Goal: Find specific page/section: Locate a particular part of the current website

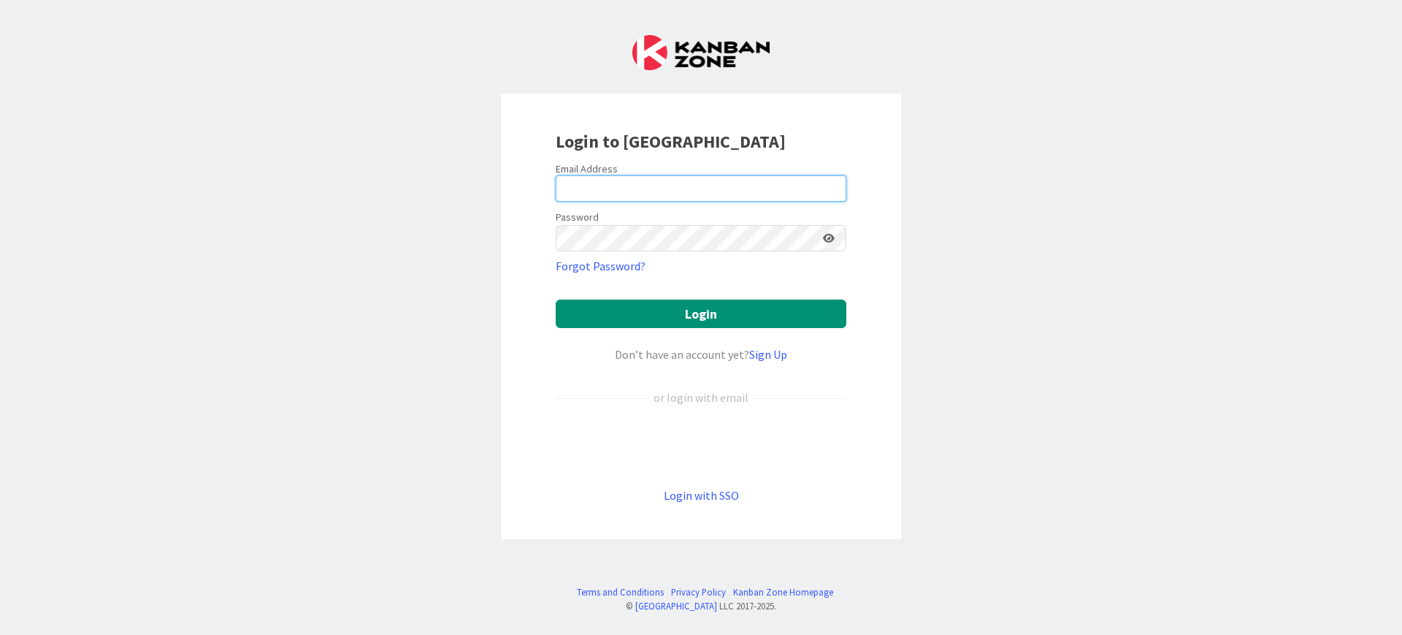
click at [708, 186] on input "email" at bounding box center [701, 188] width 291 height 26
type input "sai@rsaamerica.com"
click at [556, 299] on button "Login" at bounding box center [701, 313] width 291 height 28
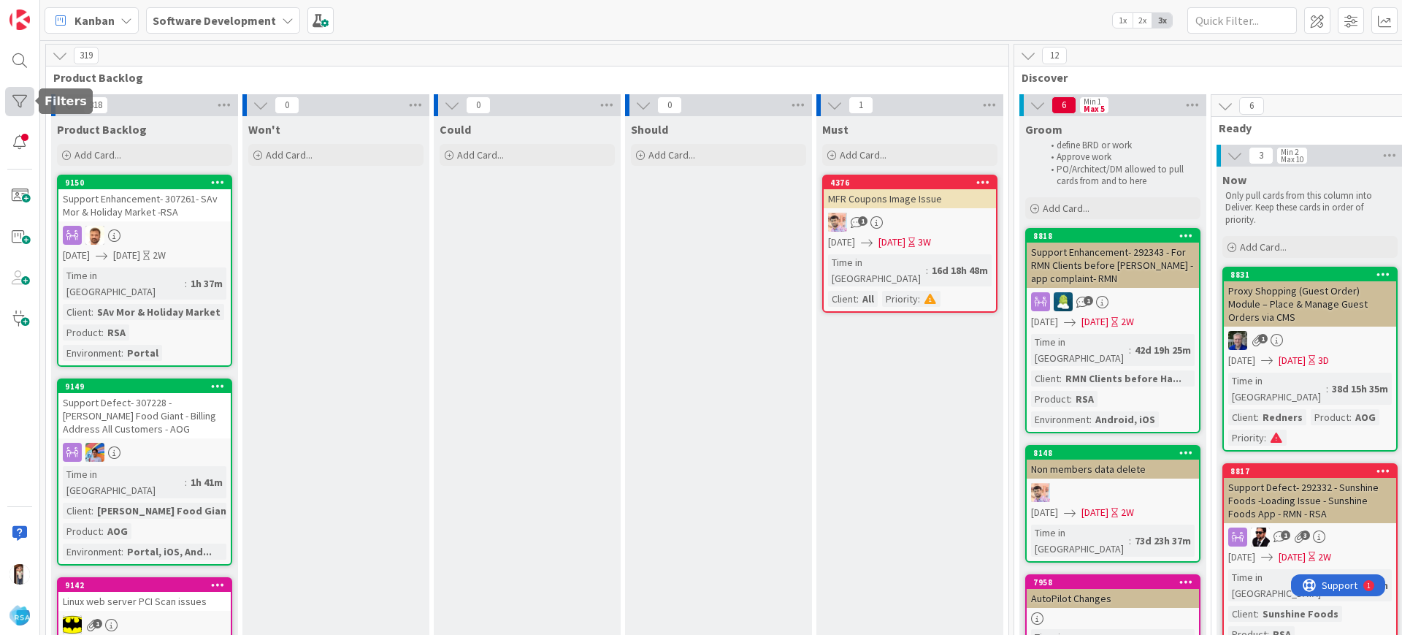
click at [9, 90] on div at bounding box center [19, 101] width 29 height 29
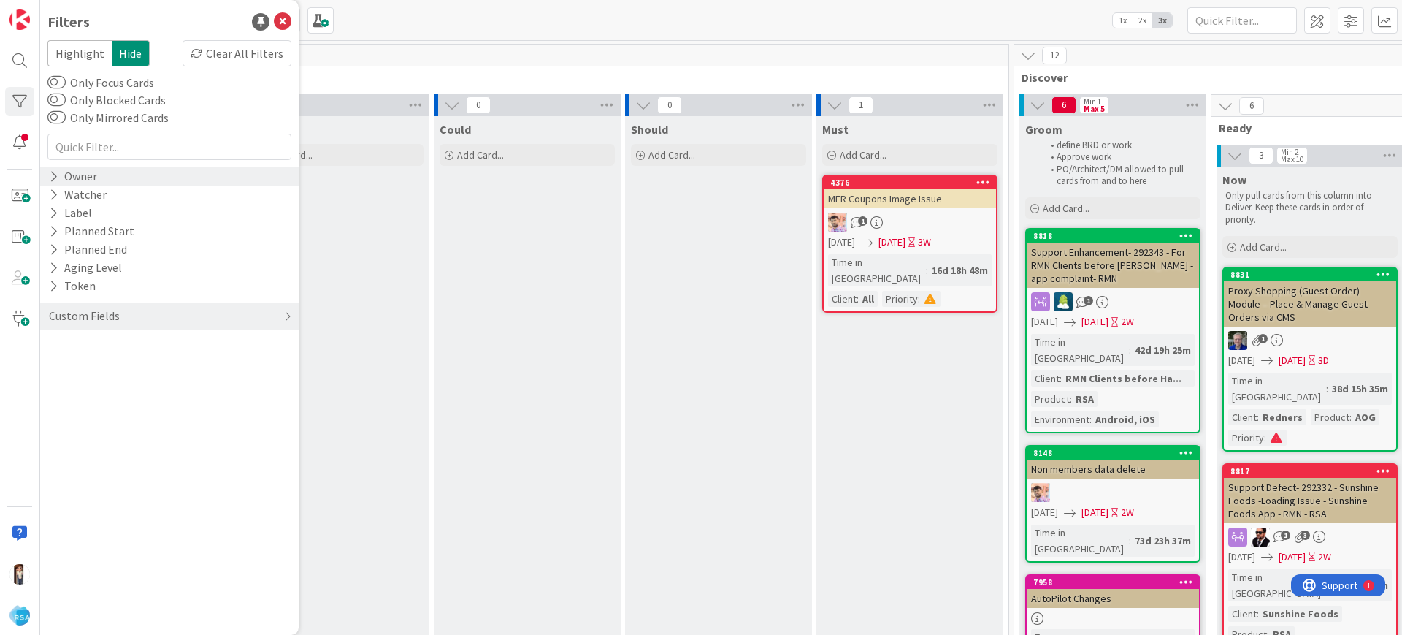
click at [61, 181] on div "Owner" at bounding box center [72, 176] width 51 height 18
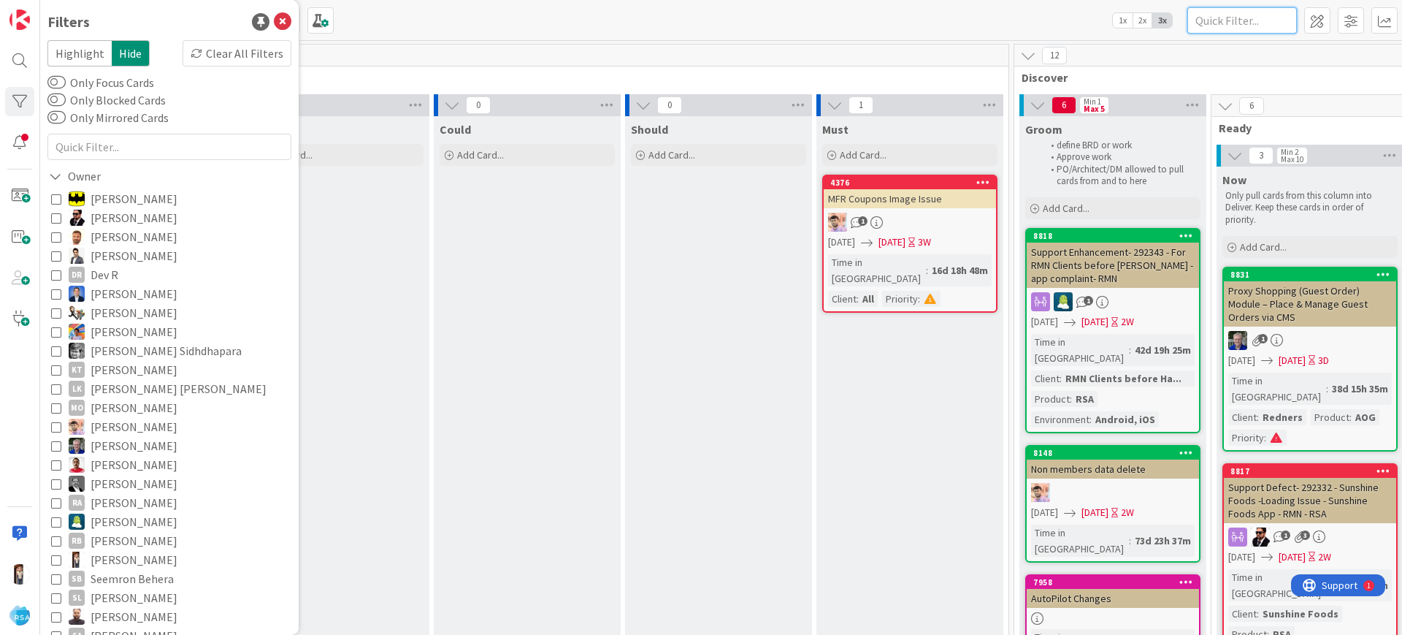
click at [1221, 23] on input "text" at bounding box center [1243, 20] width 110 height 26
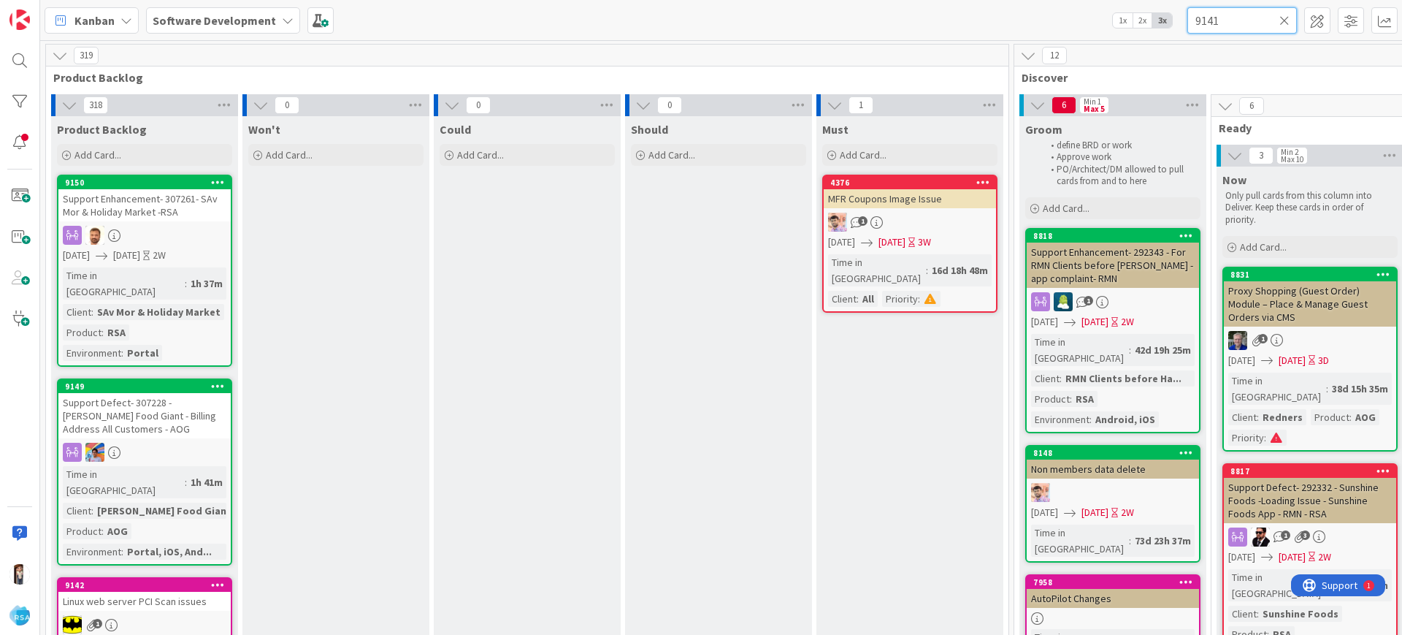
type input "9141"
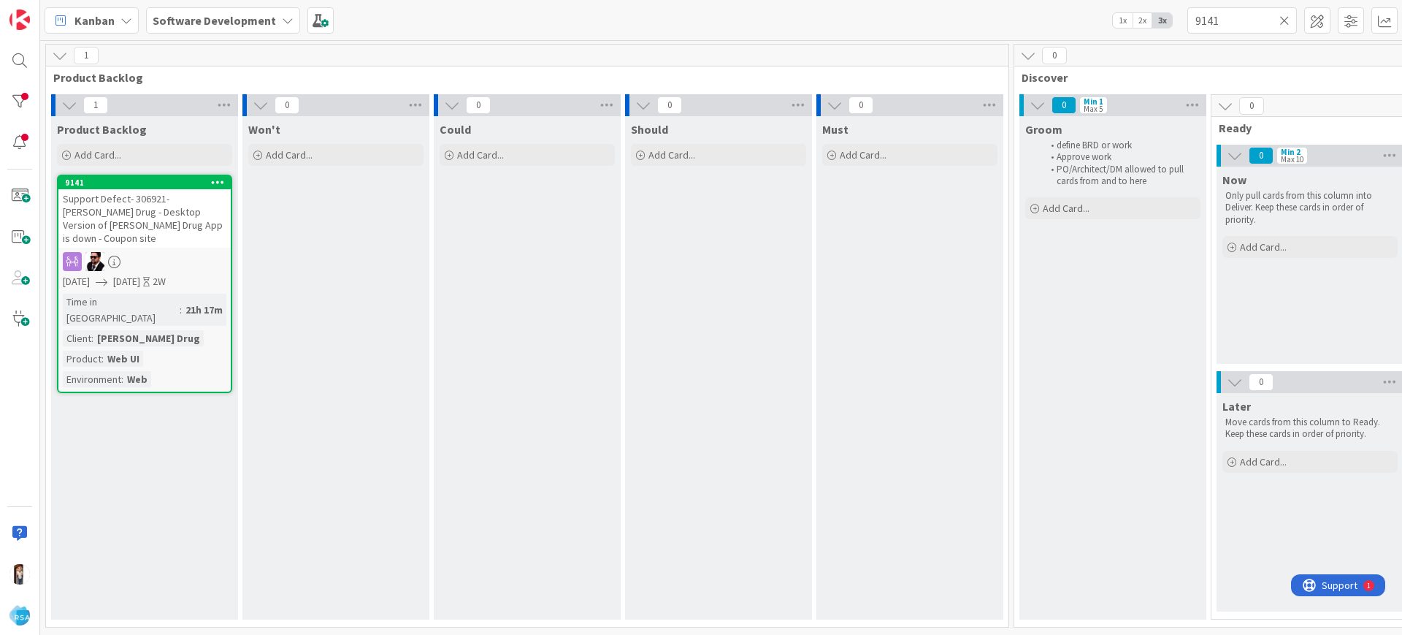
click at [121, 198] on span "Support Defect- 306921- [PERSON_NAME] Drug - Desktop Version of [PERSON_NAME] D…" at bounding box center [143, 218] width 160 height 53
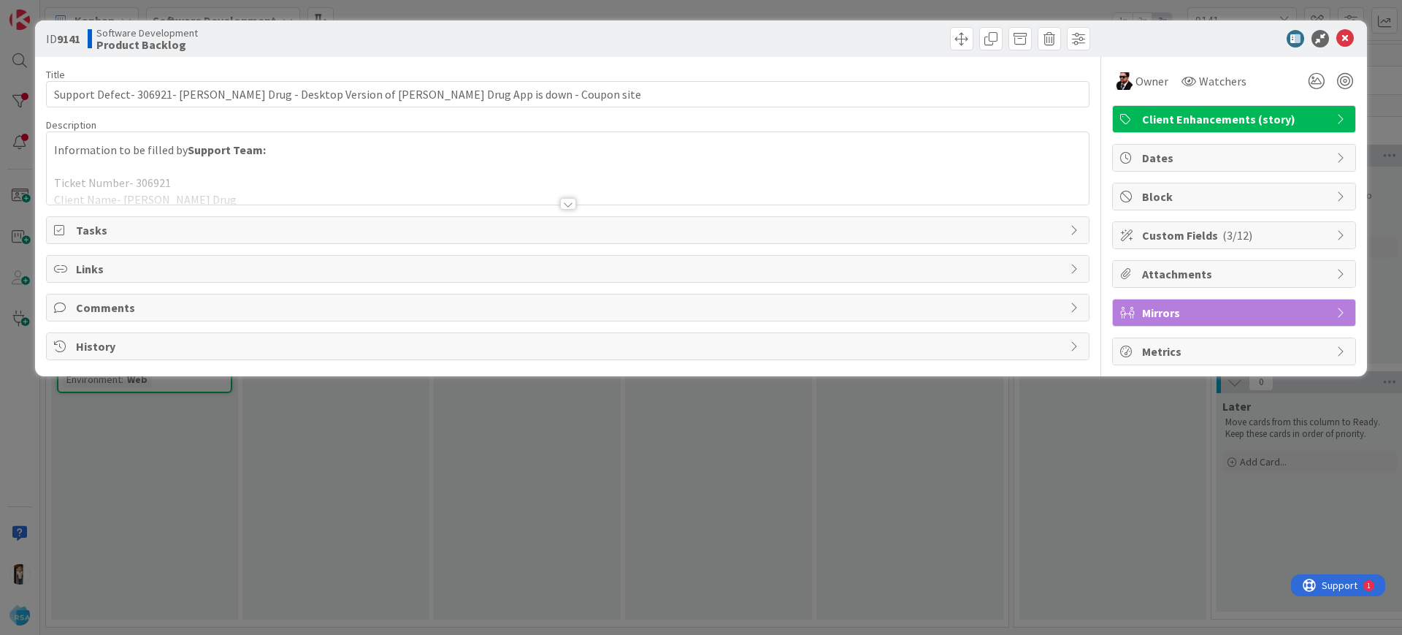
click at [742, 177] on div at bounding box center [568, 185] width 1042 height 37
